Goal: Find specific page/section

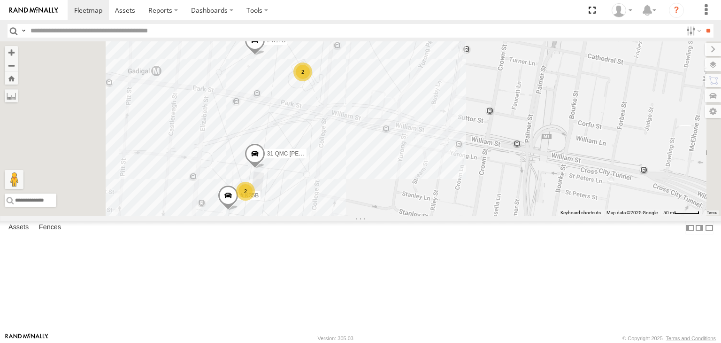
drag, startPoint x: 430, startPoint y: 154, endPoint x: 490, endPoint y: 154, distance: 60.1
click at [490, 154] on div "15 QMC-Spare 23QMC [PERSON_NAME] 27QMC 2 31 QMC [PERSON_NAME] # K35B 04QMC Fran…" at bounding box center [360, 128] width 721 height 175
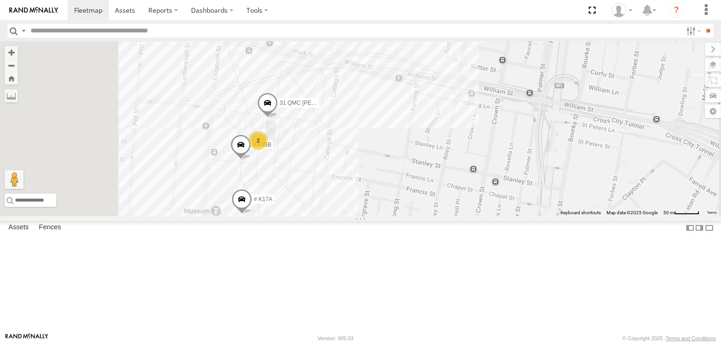
drag, startPoint x: 404, startPoint y: 264, endPoint x: 415, endPoint y: 227, distance: 38.6
click at [415, 216] on div "15 QMC-Spare 23QMC [PERSON_NAME] 27QMC 2 31 QMC [PERSON_NAME] # K35B 04QMC Fran…" at bounding box center [360, 128] width 721 height 175
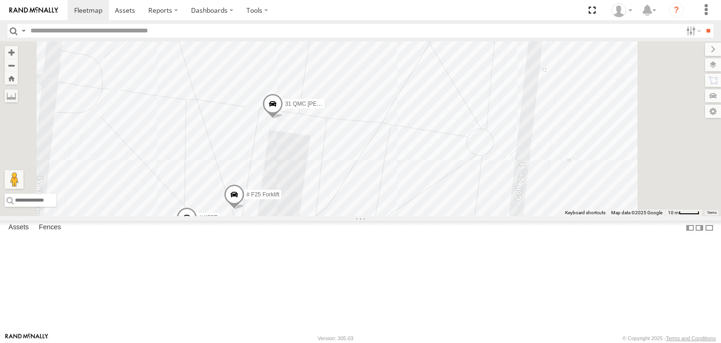
drag, startPoint x: 392, startPoint y: 195, endPoint x: 382, endPoint y: 296, distance: 101.0
click at [382, 216] on div "15 QMC-Spare 23QMC [PERSON_NAME] 27QMC 31 QMC [PERSON_NAME] # K35B 04QMC France…" at bounding box center [360, 128] width 721 height 175
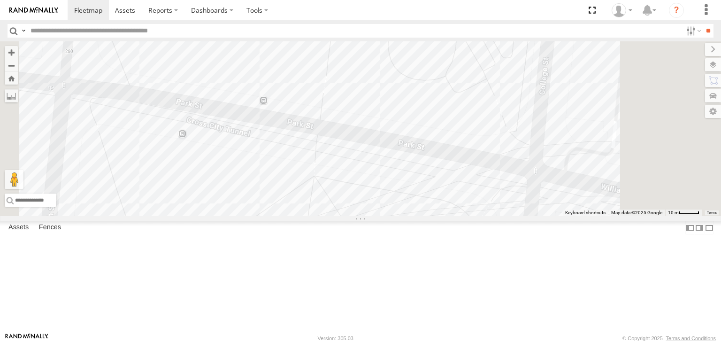
drag, startPoint x: 424, startPoint y: 151, endPoint x: 419, endPoint y: 287, distance: 136.3
click at [419, 216] on div "15 QMC-Spare 23QMC [PERSON_NAME] 27QMC 31 QMC [PERSON_NAME] # K35B 04QMC France…" at bounding box center [360, 128] width 721 height 175
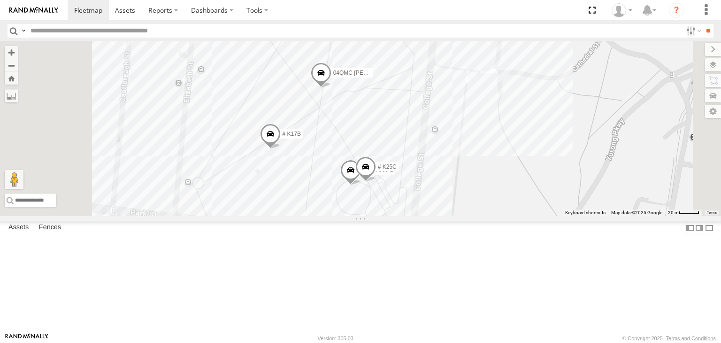
drag, startPoint x: 444, startPoint y: 131, endPoint x: 426, endPoint y: 243, distance: 113.4
click at [426, 216] on div "15 QMC-Spare 23QMC [PERSON_NAME] 27QMC 31 QMC [PERSON_NAME] # K35B 04QMC France…" at bounding box center [360, 128] width 721 height 175
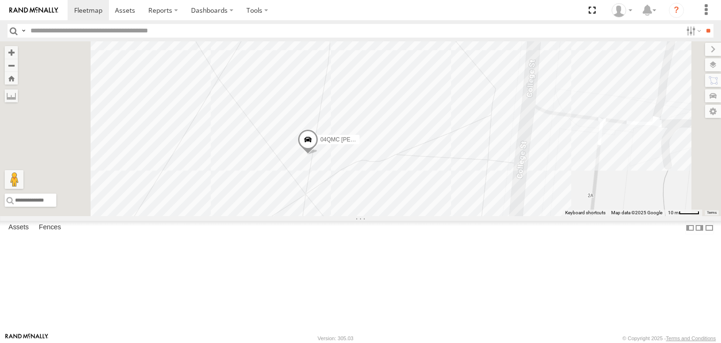
drag, startPoint x: 424, startPoint y: 142, endPoint x: 455, endPoint y: 284, distance: 145.3
click at [455, 216] on div "15 QMC-Spare 23QMC [PERSON_NAME] 27QMC 31 QMC [PERSON_NAME] # K35B 04QMC France…" at bounding box center [360, 128] width 721 height 175
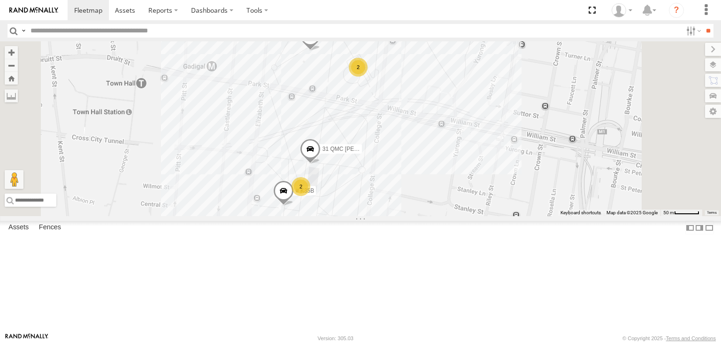
drag, startPoint x: 469, startPoint y: 147, endPoint x: 467, endPoint y: 214, distance: 67.7
click at [467, 214] on div "15 QMC-Spare 23QMC [PERSON_NAME] 27QMC # K17A # 105 Tri 3T 04QMC [PERSON_NAME] …" at bounding box center [360, 128] width 721 height 175
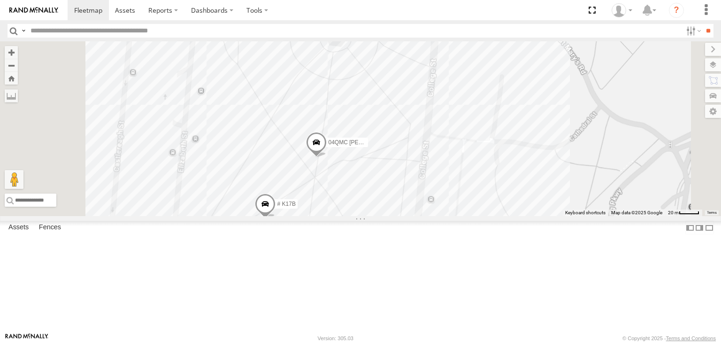
drag, startPoint x: 479, startPoint y: 166, endPoint x: 487, endPoint y: 318, distance: 151.9
click at [487, 216] on div "15 QMC-Spare 23QMC [PERSON_NAME] 27QMC # K17A # 105 Tri 3T 04QMC [PERSON_NAME] …" at bounding box center [360, 128] width 721 height 175
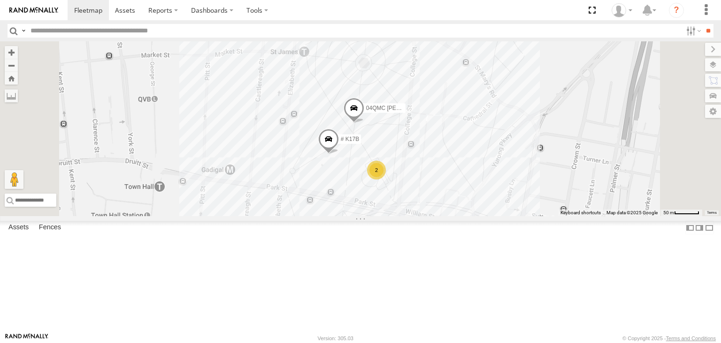
drag, startPoint x: 465, startPoint y: 253, endPoint x: 492, endPoint y: 130, distance: 126.0
click at [492, 130] on div "15 QMC-Spare 23QMC [PERSON_NAME] 27QMC # K17A # 105 Tri 3T 04QMC [PERSON_NAME] …" at bounding box center [360, 128] width 721 height 175
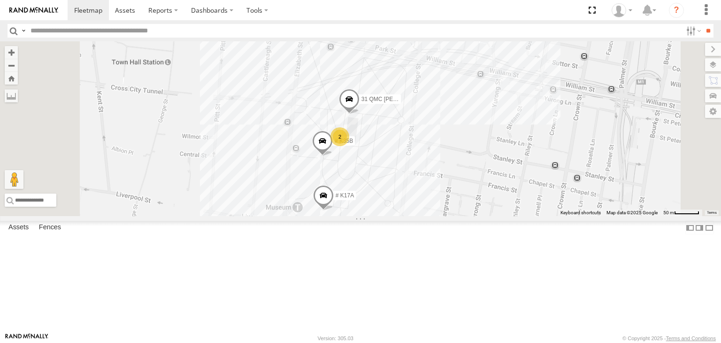
drag, startPoint x: 479, startPoint y: 264, endPoint x: 487, endPoint y: 205, distance: 59.7
click at [487, 205] on div "15 QMC-Spare 23QMC [PERSON_NAME] 27QMC # K17A # 105 Tri 3T 04QMC [PERSON_NAME] …" at bounding box center [360, 128] width 721 height 175
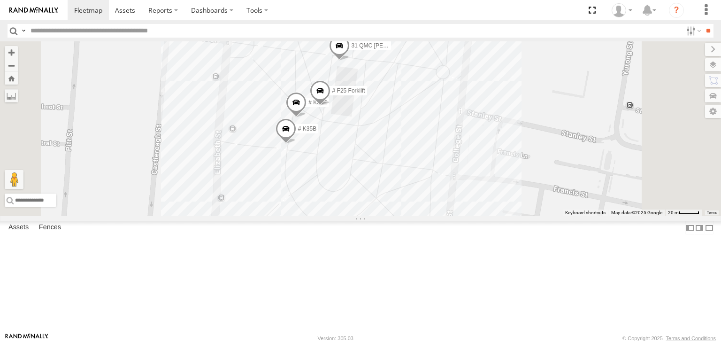
drag, startPoint x: 456, startPoint y: 264, endPoint x: 459, endPoint y: 225, distance: 39.1
click at [459, 216] on div "15 QMC-Spare 23QMC [PERSON_NAME] 27QMC # K17A # 105 Tri 3T 04QMC [PERSON_NAME] …" at bounding box center [360, 128] width 721 height 175
